Goal: Transaction & Acquisition: Purchase product/service

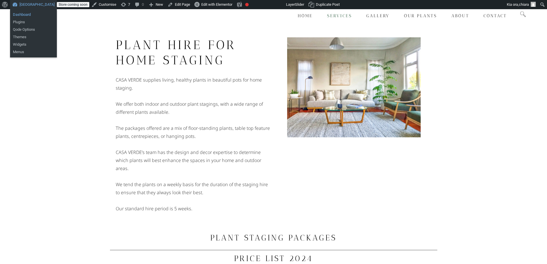
click at [23, 14] on link "Dashboard" at bounding box center [33, 14] width 47 height 7
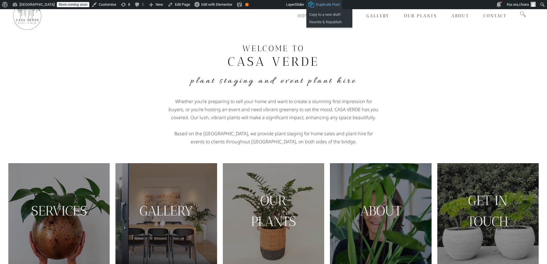
click at [316, 3] on span "Duplicate Post" at bounding box center [328, 4] width 24 height 9
click at [315, 12] on link "Copy to a new draft" at bounding box center [332, 14] width 46 height 7
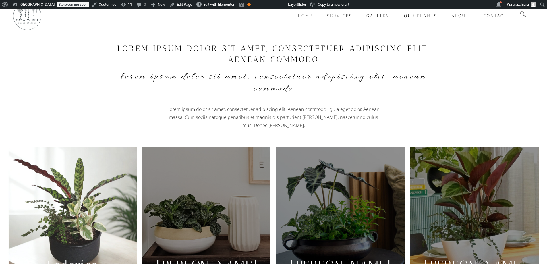
click at [112, 191] on img at bounding box center [72, 211] width 128 height 128
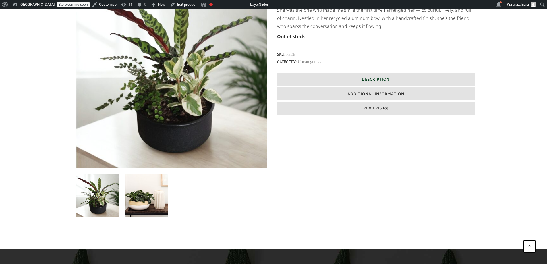
scroll to position [187, 0]
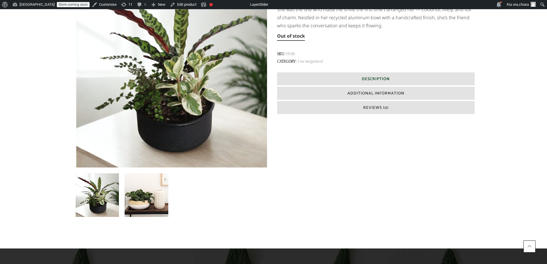
click at [367, 77] on span "Description" at bounding box center [376, 79] width 28 height 7
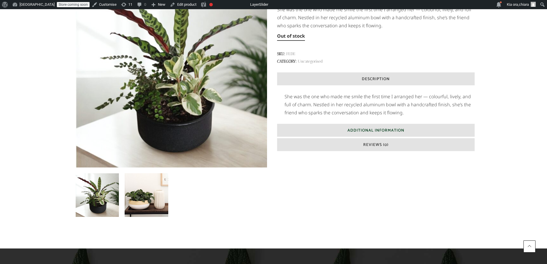
click at [354, 127] on h6 "Additional Information" at bounding box center [375, 130] width 197 height 13
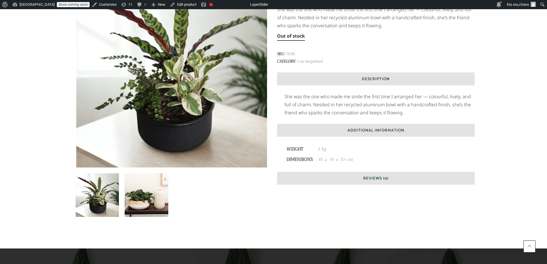
click at [350, 175] on h6 "Reviews (0)" at bounding box center [375, 178] width 197 height 13
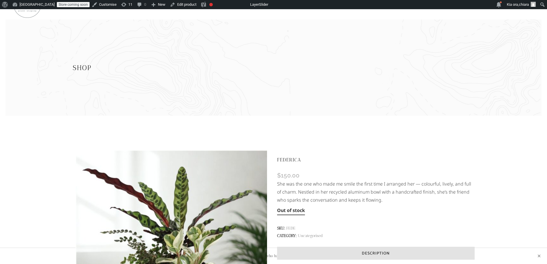
scroll to position [0, 0]
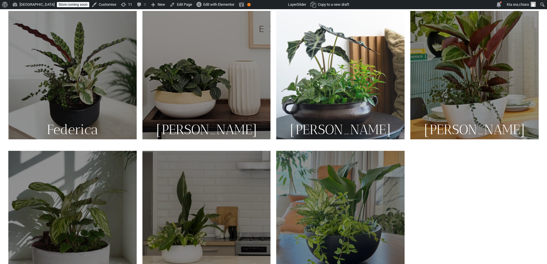
scroll to position [136, 0]
click at [374, 76] on img at bounding box center [340, 75] width 128 height 128
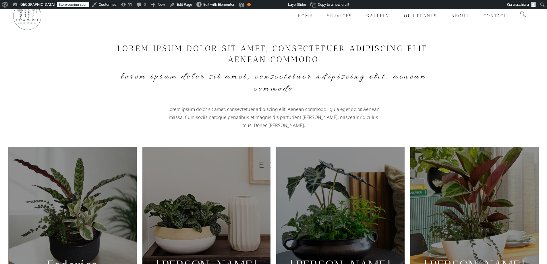
scroll to position [136, 0]
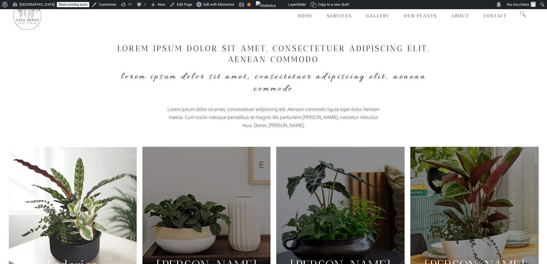
click at [104, 172] on img at bounding box center [72, 211] width 128 height 128
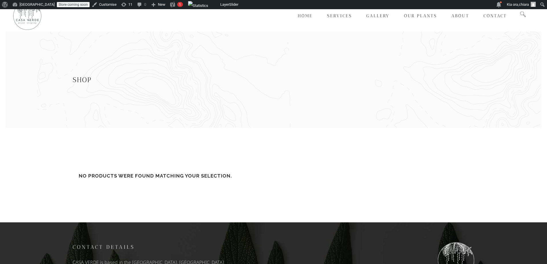
click at [264, 101] on div "Shop" at bounding box center [274, 80] width 402 height 96
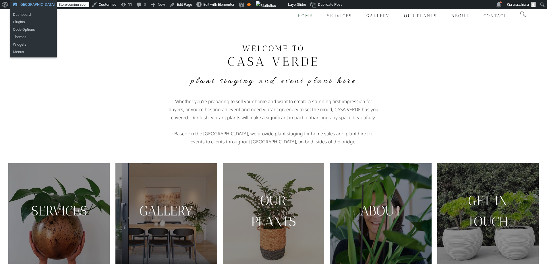
click at [24, 3] on link "[GEOGRAPHIC_DATA]" at bounding box center [33, 4] width 47 height 9
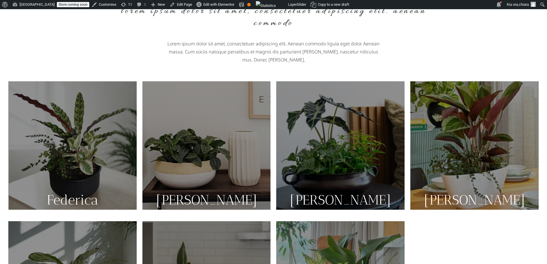
scroll to position [66, 0]
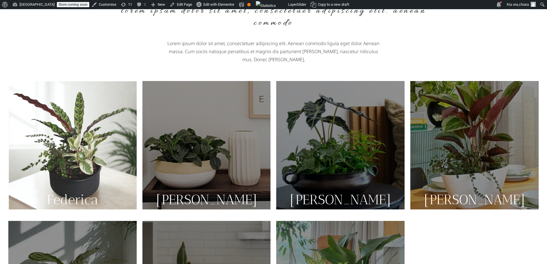
click at [103, 173] on img at bounding box center [72, 145] width 128 height 128
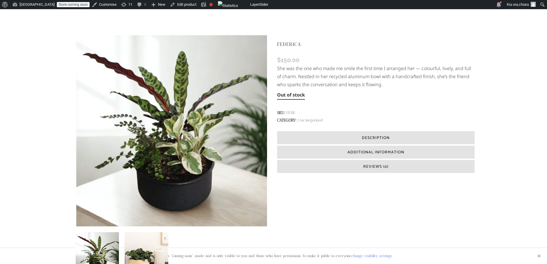
scroll to position [127, 0]
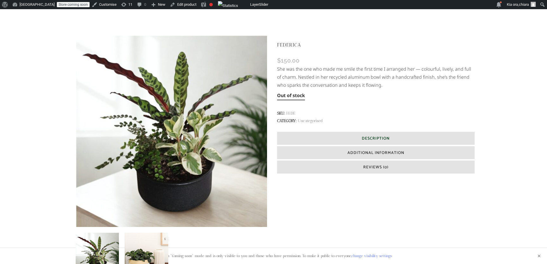
click at [372, 139] on span "Description" at bounding box center [376, 138] width 28 height 7
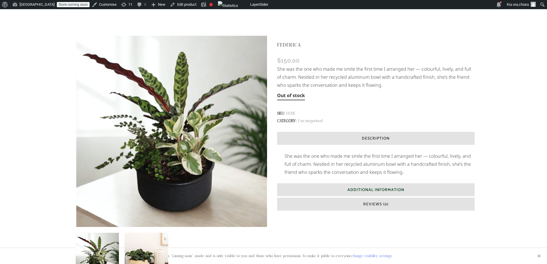
click at [354, 189] on span "Additional Information" at bounding box center [376, 190] width 57 height 7
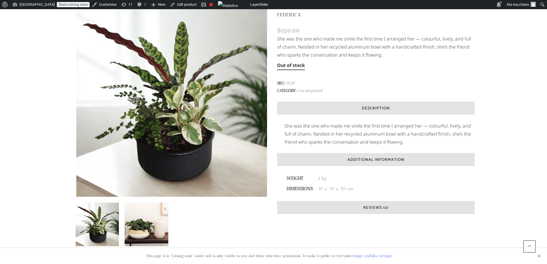
scroll to position [158, 0]
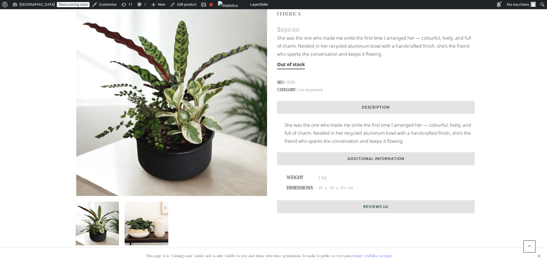
click at [356, 203] on h6 "Reviews (0)" at bounding box center [375, 206] width 197 height 13
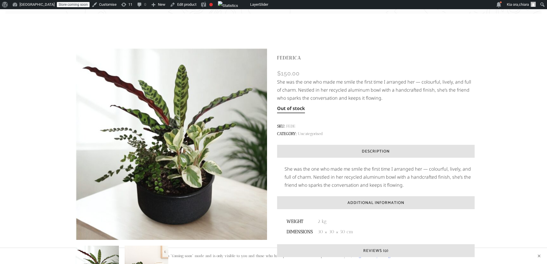
scroll to position [114, 0]
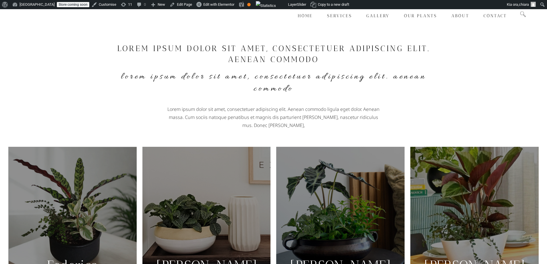
scroll to position [66, 0]
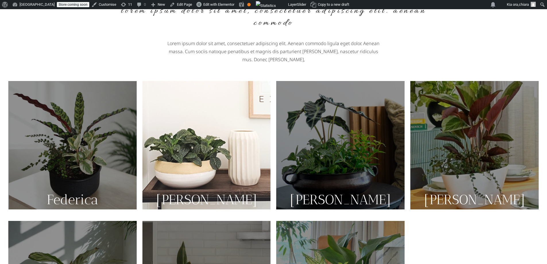
click at [246, 139] on img at bounding box center [207, 145] width 128 height 128
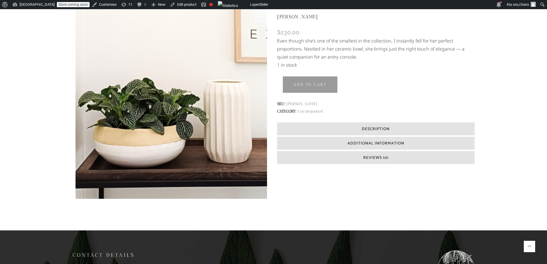
scroll to position [155, 0]
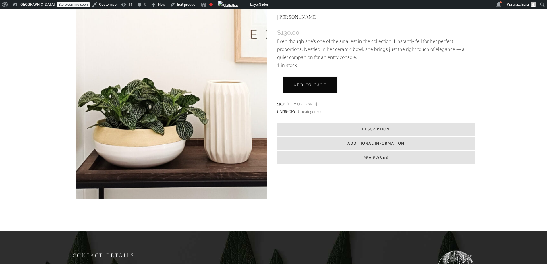
click at [313, 88] on button "Add to cart" at bounding box center [310, 84] width 55 height 17
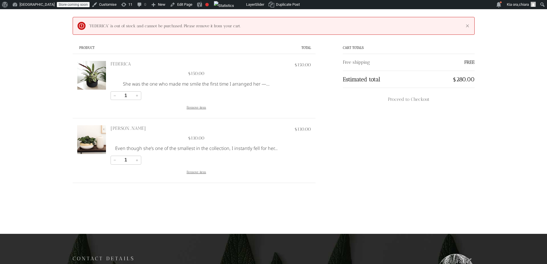
scroll to position [151, 0]
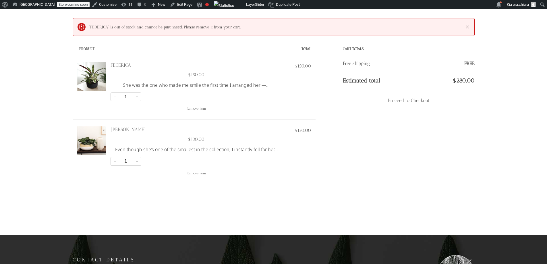
click at [192, 110] on button "Remove item" at bounding box center [197, 108] width 20 height 7
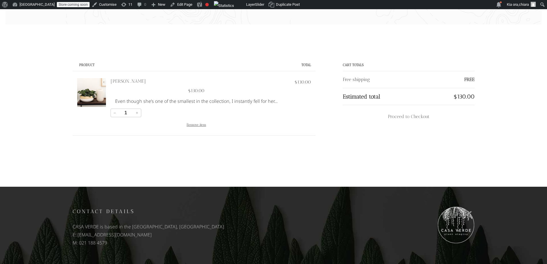
scroll to position [103, 0]
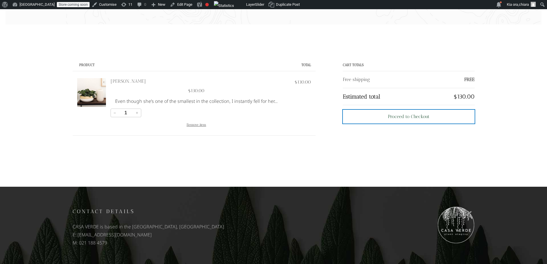
click at [408, 117] on div "Proceed to Checkout" at bounding box center [409, 116] width 42 height 7
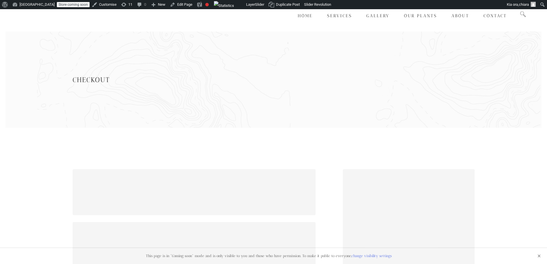
select select "NZ"
select select "AUK"
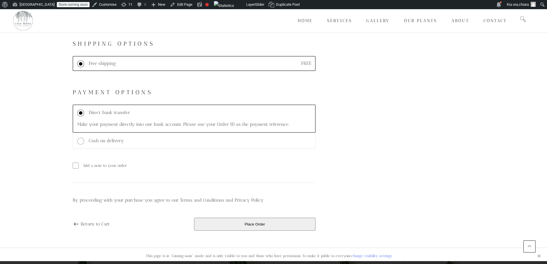
scroll to position [357, 0]
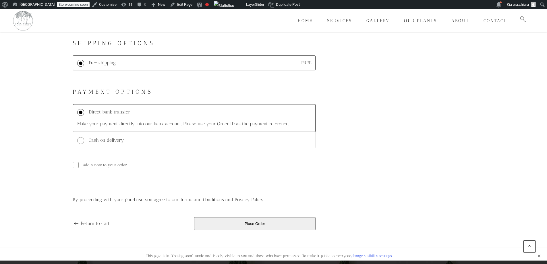
click at [151, 138] on span "Cash on delivery" at bounding box center [201, 140] width 224 height 7
click at [84, 138] on input "Cash on delivery" at bounding box center [80, 140] width 7 height 7
radio input "true"
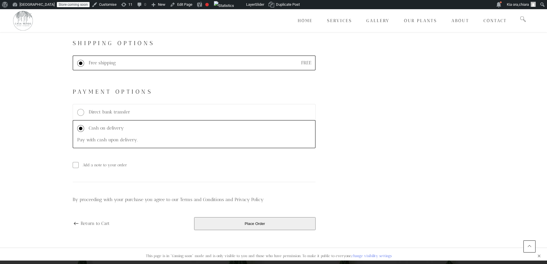
click at [166, 111] on span "Direct bank transfer" at bounding box center [201, 112] width 224 height 7
click at [84, 111] on input "Direct bank transfer" at bounding box center [80, 112] width 7 height 7
radio input "true"
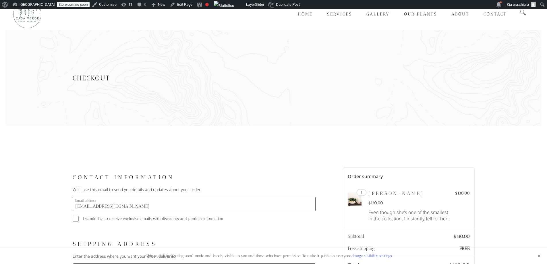
scroll to position [0, 0]
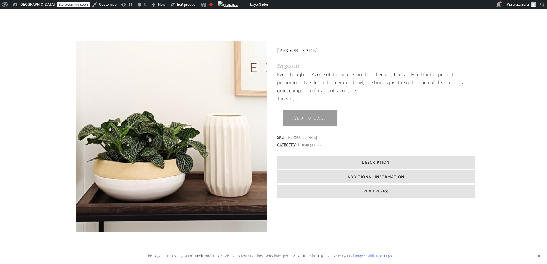
scroll to position [122, 0]
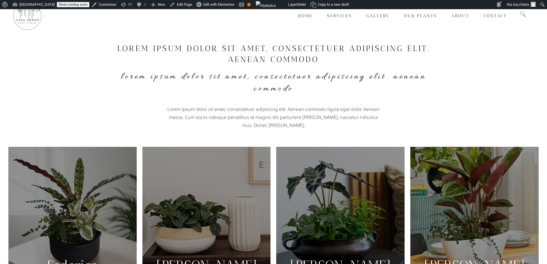
click at [286, 109] on p "Lorem ipsum dolor sit amet, consectetuer adipiscing elit. Aenean commodo ligula…" at bounding box center [274, 117] width 213 height 24
